Goal: Use online tool/utility: Utilize a website feature to perform a specific function

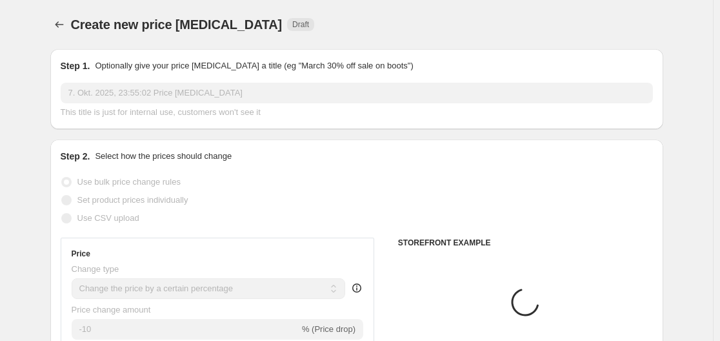
select select "percentage"
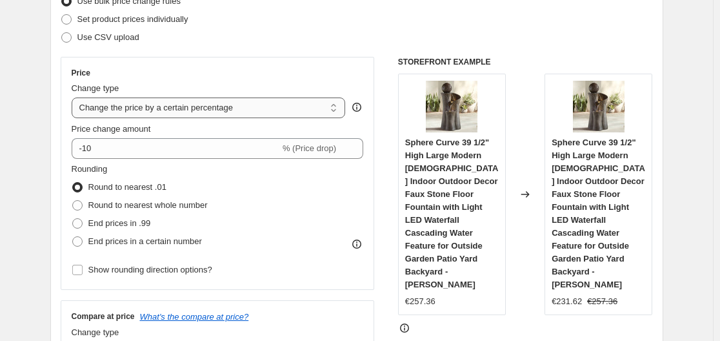
scroll to position [194, 0]
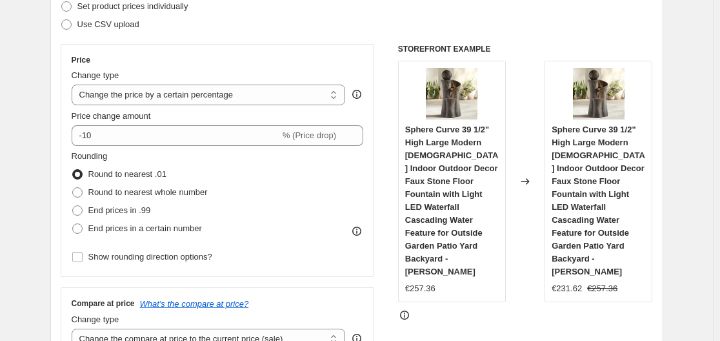
click at [239, 121] on div "Price change amount" at bounding box center [218, 116] width 292 height 13
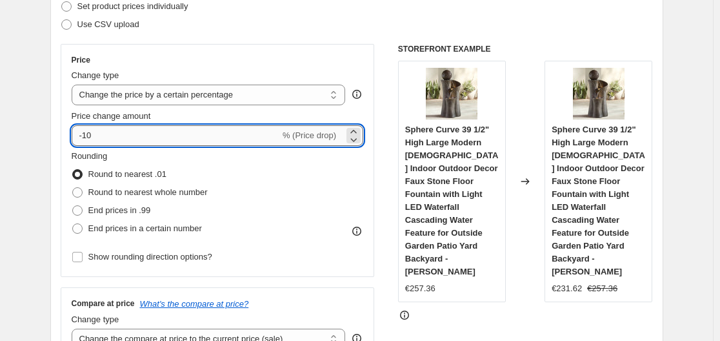
click at [238, 137] on input "-10" at bounding box center [176, 135] width 208 height 21
type input "-1"
type input "-35"
click at [63, 130] on div "Step 2. Select how the prices should change Use bulk price change rules Set pro…" at bounding box center [356, 172] width 613 height 453
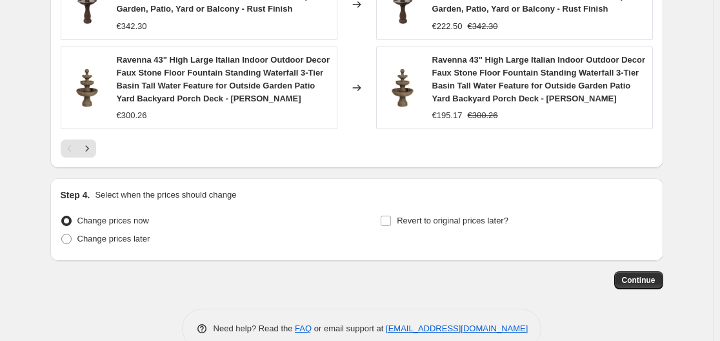
scroll to position [1086, 0]
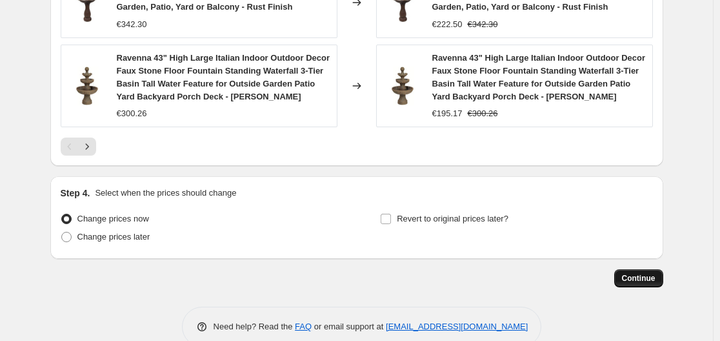
click at [637, 269] on button "Continue" at bounding box center [638, 278] width 49 height 18
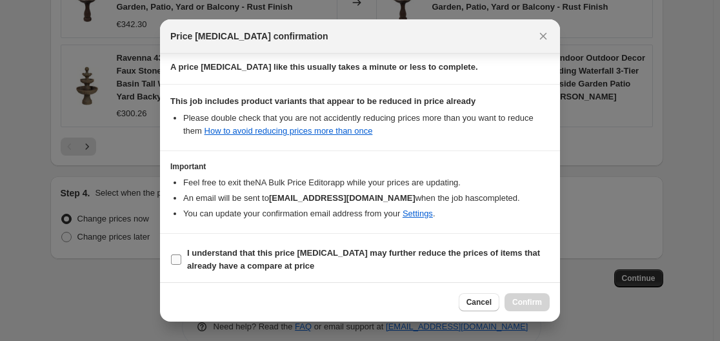
scroll to position [203, 0]
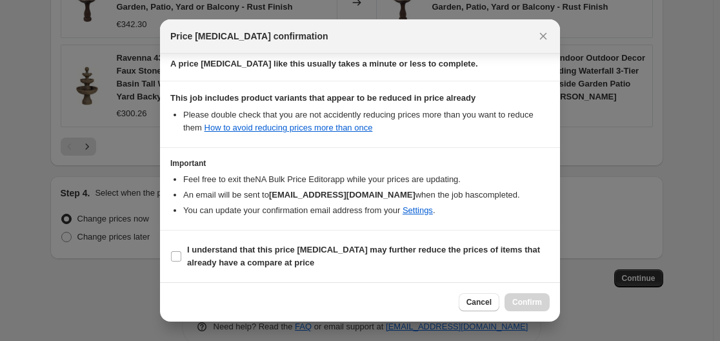
click at [164, 256] on section "I understand that this price [MEDICAL_DATA] may further reduce the prices of it…" at bounding box center [360, 256] width 400 height 52
drag, startPoint x: 179, startPoint y: 256, endPoint x: 216, endPoint y: 255, distance: 37.4
click at [179, 255] on input "I understand that this price [MEDICAL_DATA] may further reduce the prices of it…" at bounding box center [176, 256] width 10 height 10
checkbox input "true"
click at [530, 298] on span "Confirm" at bounding box center [527, 302] width 30 height 10
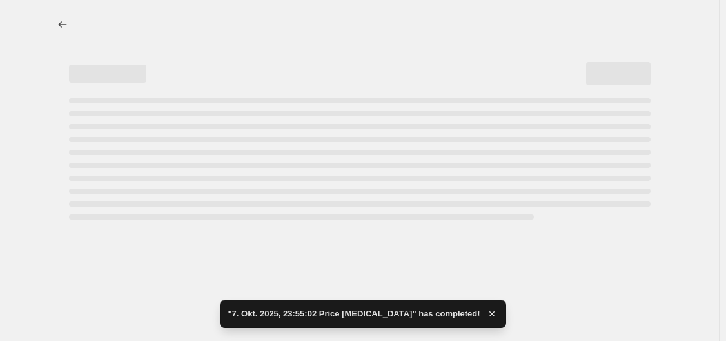
select select "percentage"
